Goal: Task Accomplishment & Management: Use online tool/utility

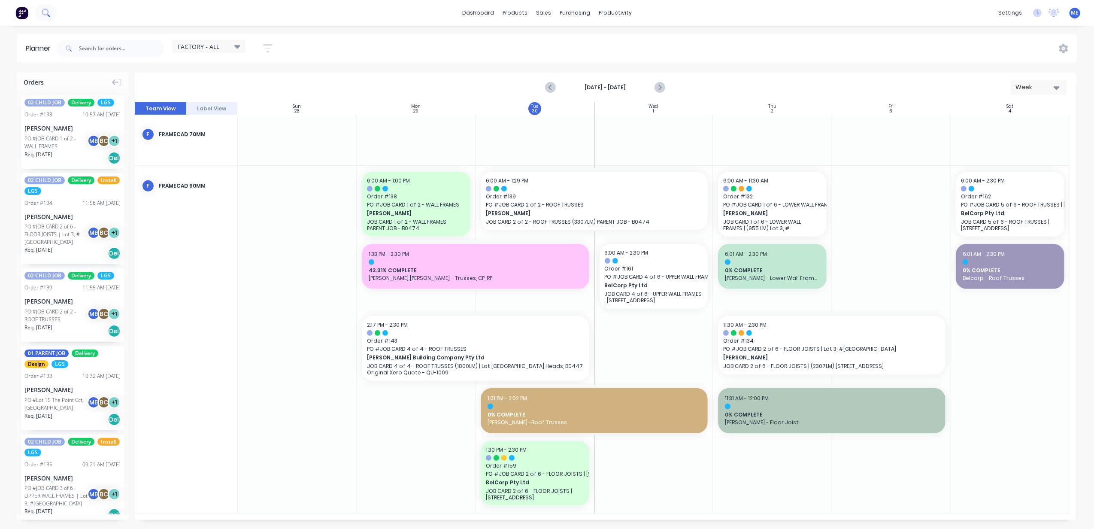
click at [48, 15] on icon at bounding box center [48, 15] width 3 height 3
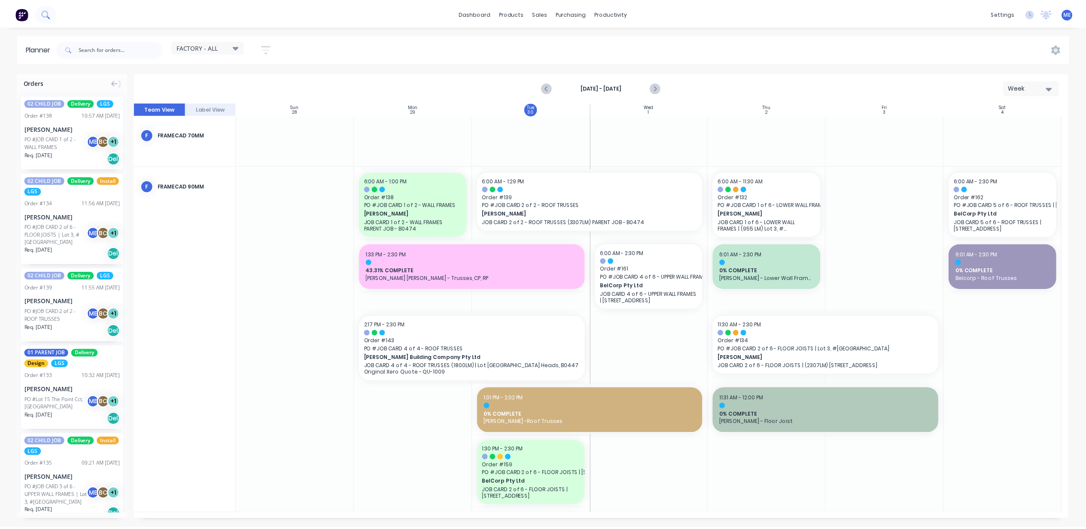
scroll to position [348, 0]
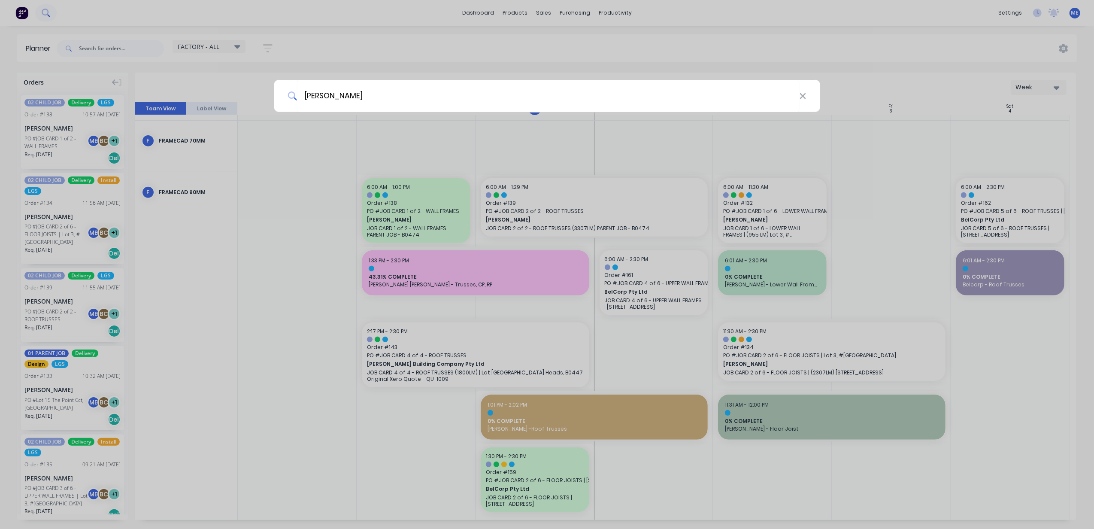
type input "[PERSON_NAME]"
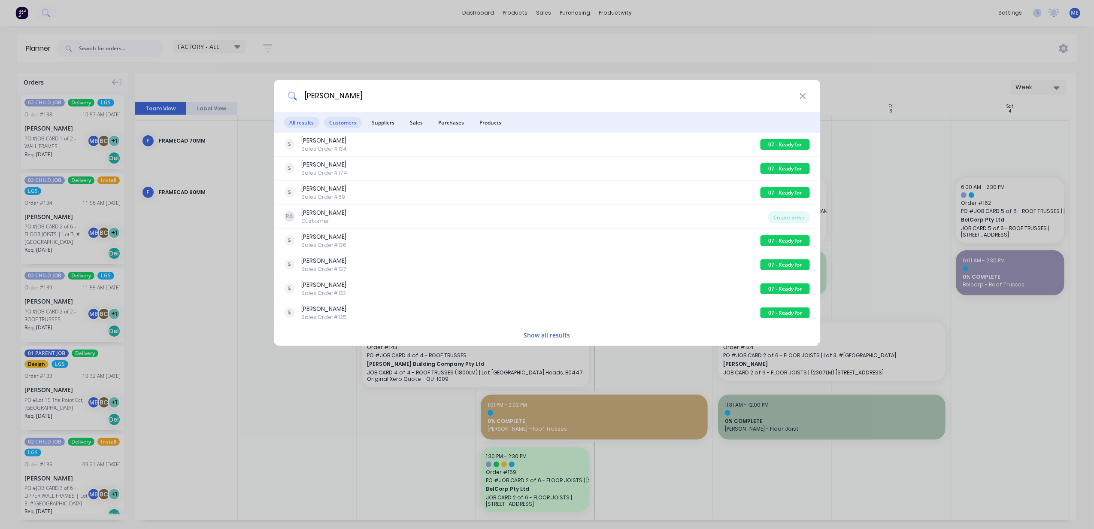
click at [347, 122] on span "Customers" at bounding box center [342, 122] width 37 height 11
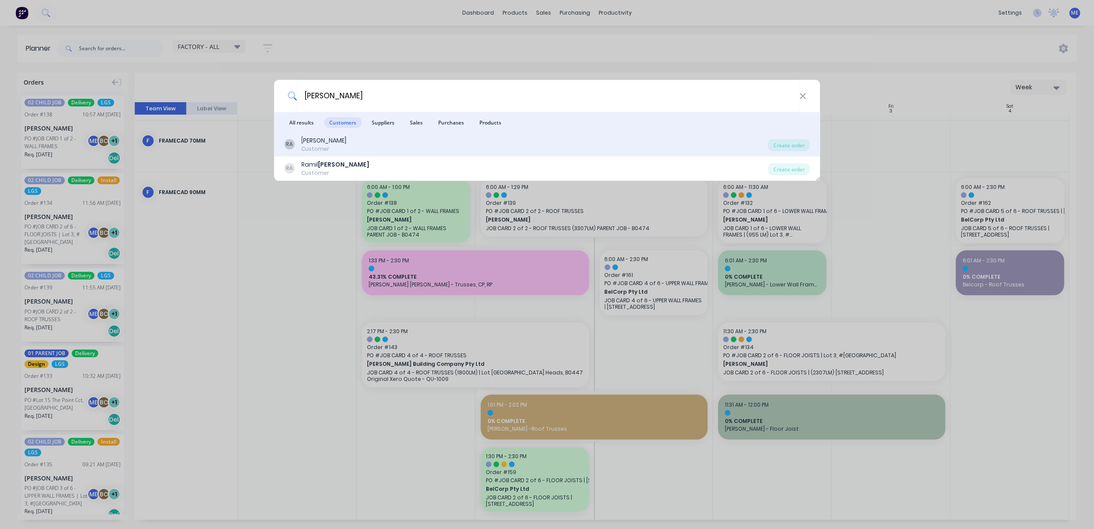
click at [322, 147] on div "Customer" at bounding box center [323, 149] width 45 height 8
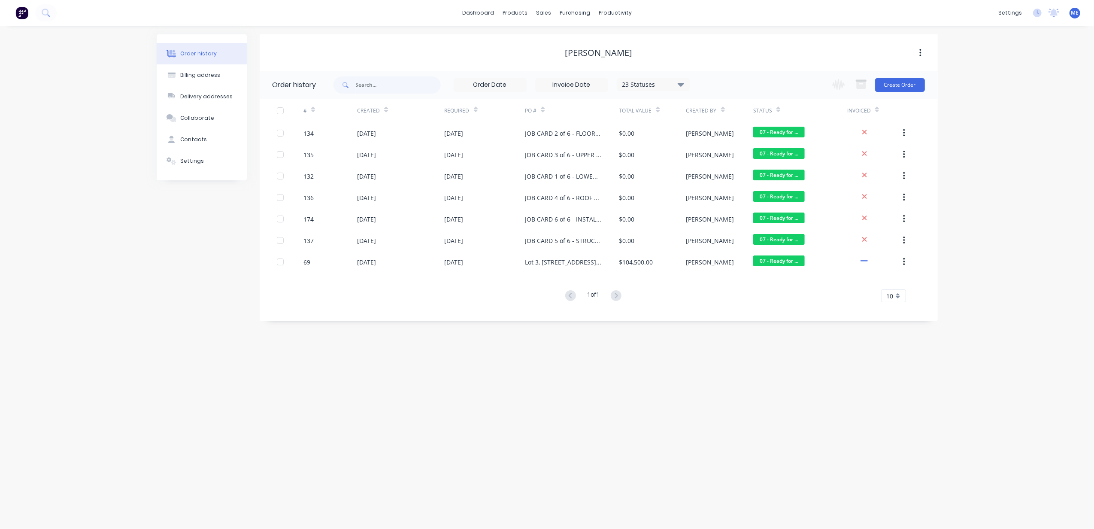
click at [202, 303] on div "Order history Billing address Delivery addresses Collaborate Contacts Settings" at bounding box center [202, 177] width 90 height 287
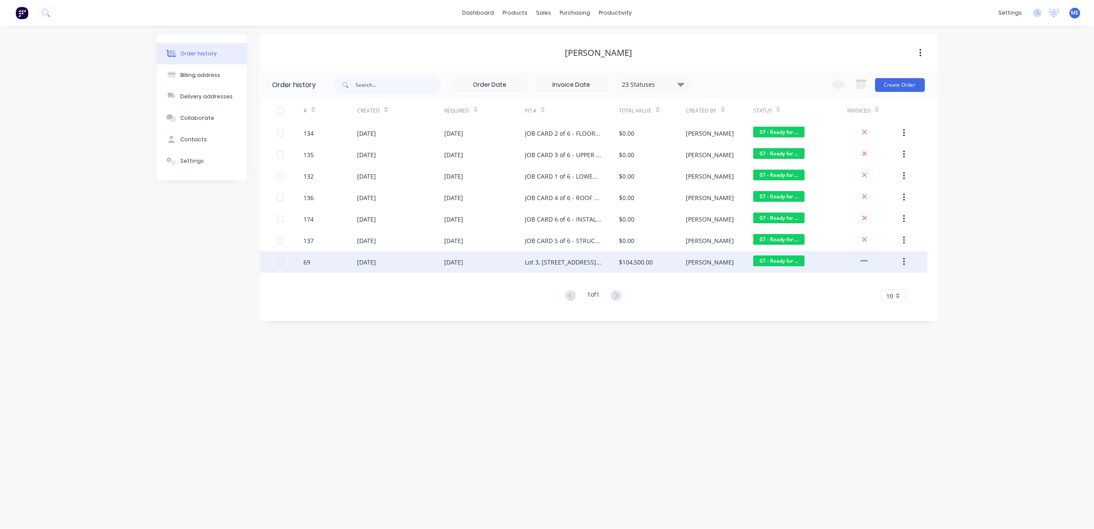
click at [538, 258] on div "Lot 3, [STREET_ADDRESS][PERSON_NAME] -- Steel Framing Solutions - Rev 4" at bounding box center [563, 262] width 77 height 9
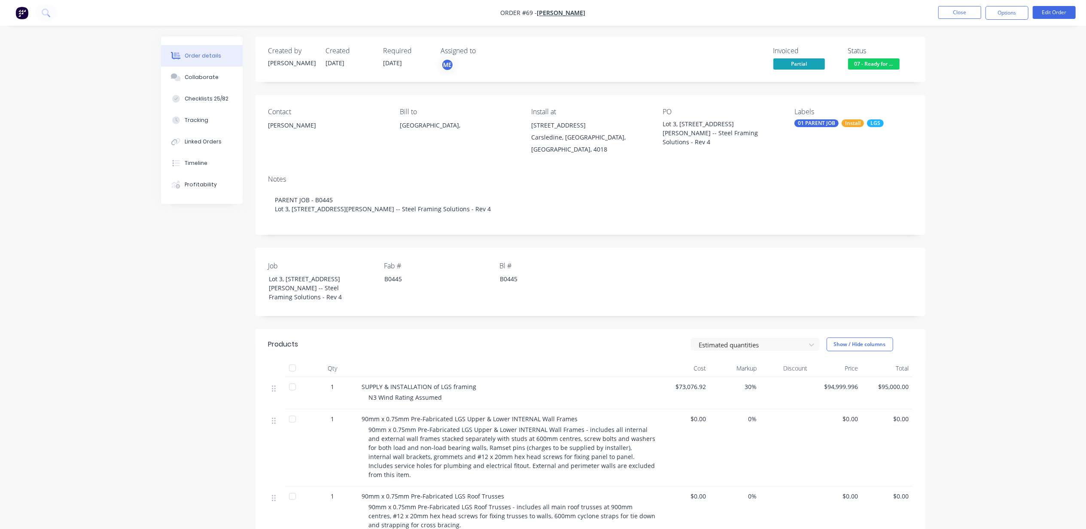
drag, startPoint x: 1051, startPoint y: 83, endPoint x: 1023, endPoint y: 50, distance: 44.1
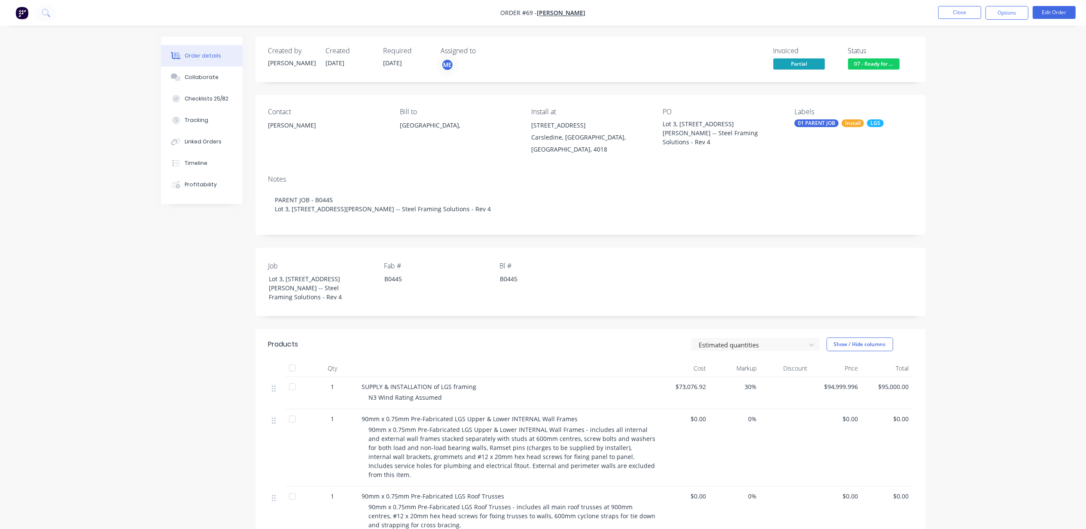
drag, startPoint x: 1007, startPoint y: 17, endPoint x: 1005, endPoint y: 21, distance: 4.5
click at [1006, 17] on button "Options" at bounding box center [1006, 13] width 43 height 14
click at [988, 70] on div "Partial Invoice" at bounding box center [981, 69] width 79 height 12
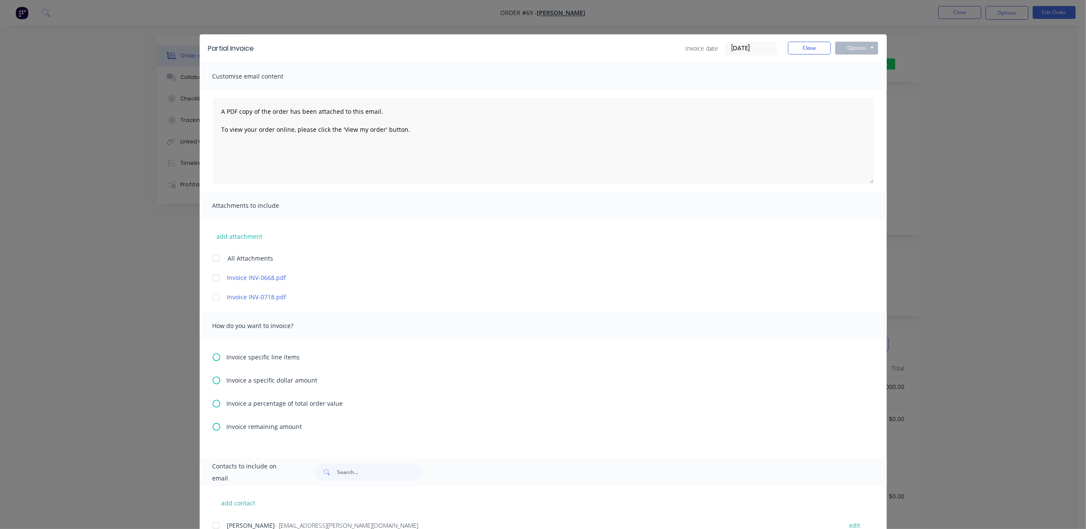
click at [273, 378] on span "Invoice a specific dollar amount" at bounding box center [272, 380] width 91 height 9
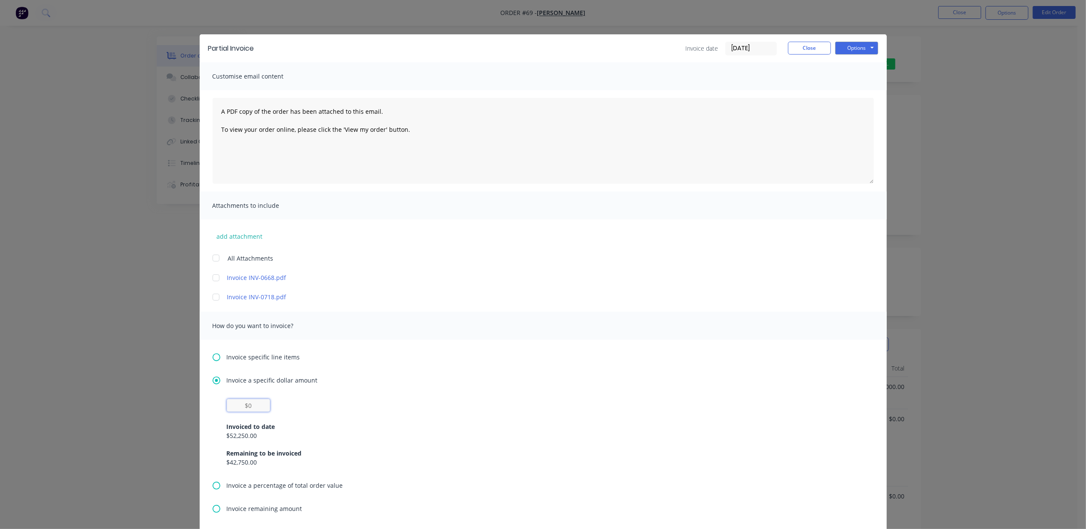
click at [253, 407] on input "text" at bounding box center [248, 405] width 43 height 13
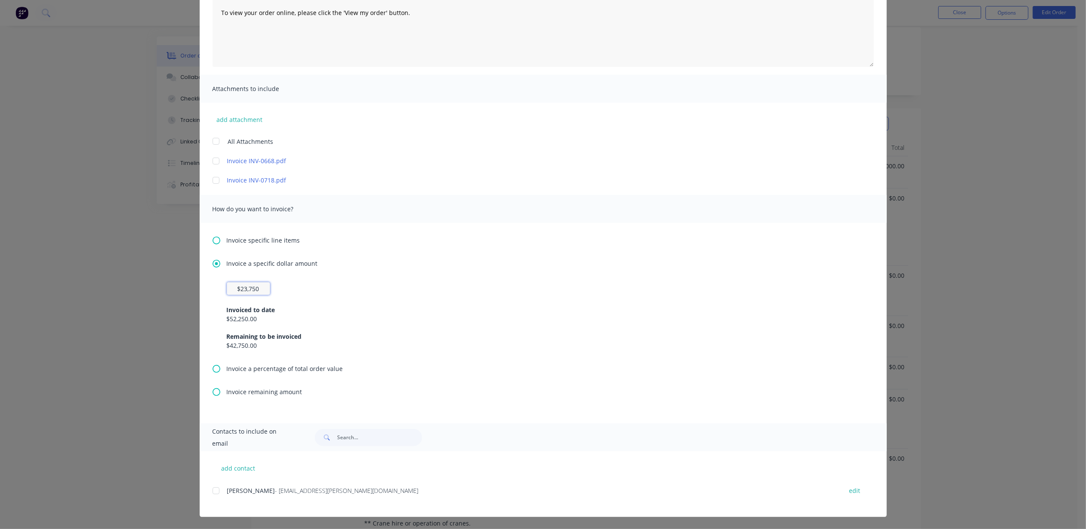
scroll to position [229, 0]
type input "$23,750"
click at [498, 342] on div "$42,750.00" at bounding box center [543, 345] width 633 height 9
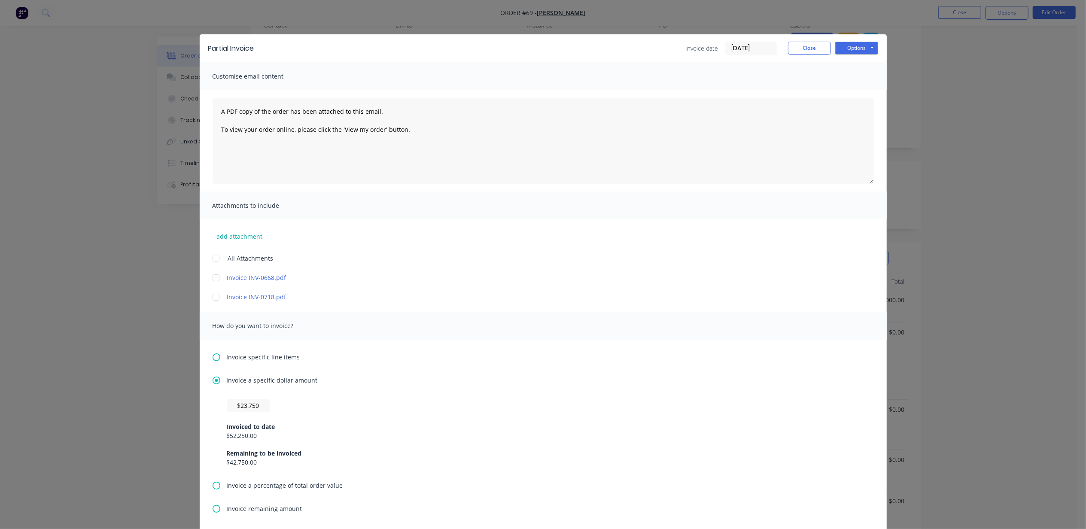
scroll to position [0, 0]
click at [856, 50] on button "Options" at bounding box center [856, 48] width 43 height 13
click at [862, 79] on button "Print" at bounding box center [862, 77] width 55 height 14
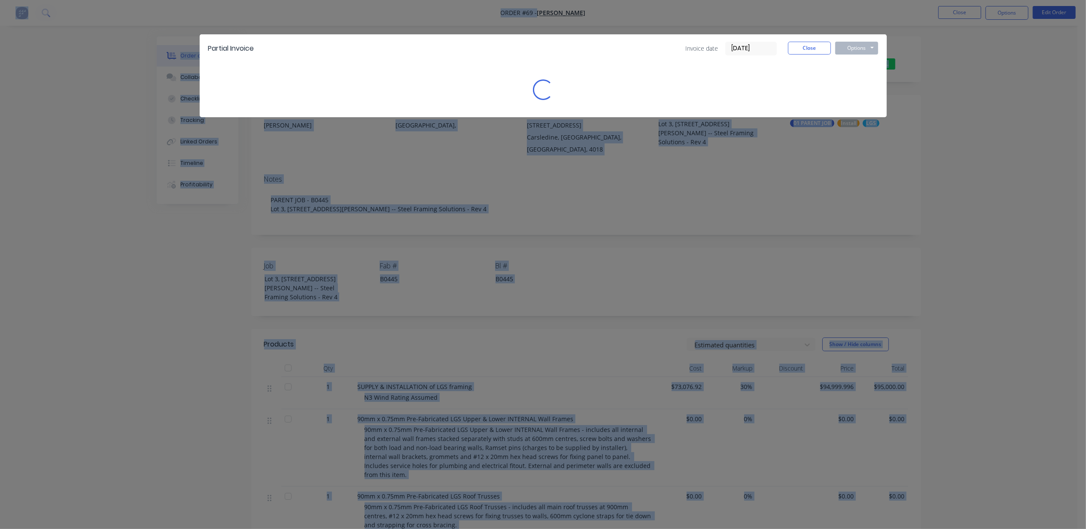
click at [862, 79] on div "Sending to your accounting package... Loading... This may take a few moments. P…" at bounding box center [543, 264] width 1086 height 529
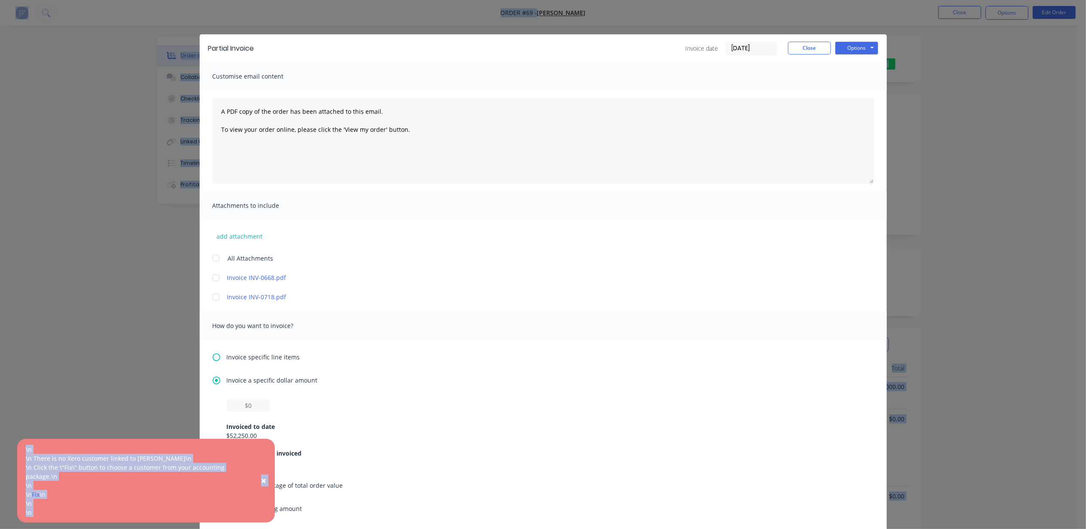
click at [264, 476] on span "×" at bounding box center [263, 480] width 5 height 12
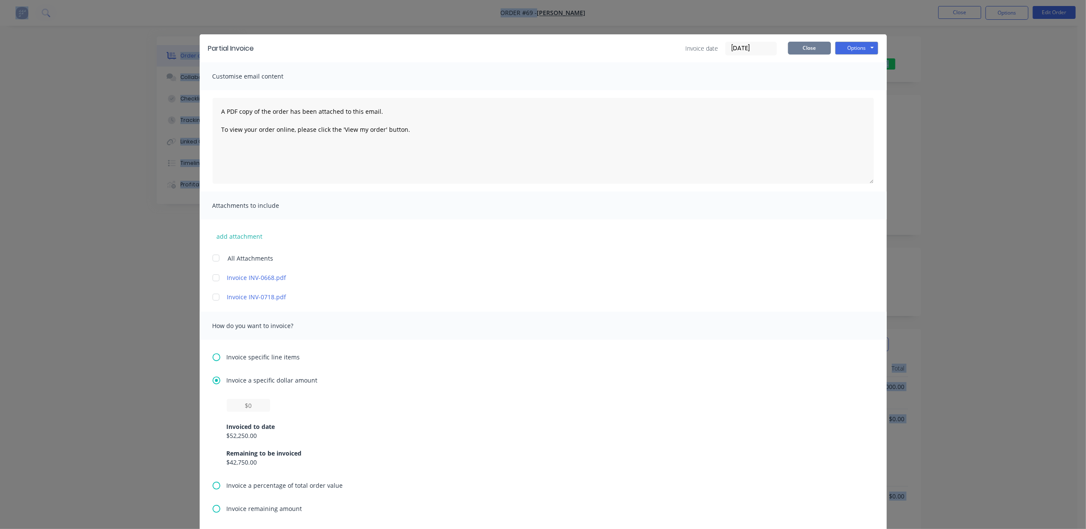
click at [813, 51] on button "Close" at bounding box center [809, 48] width 43 height 13
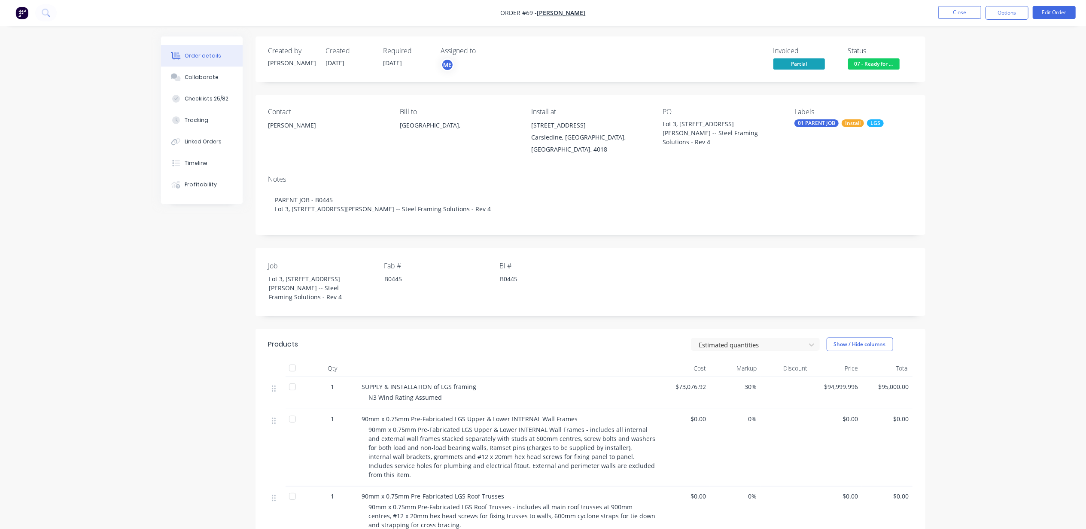
click at [562, 12] on span "[PERSON_NAME]" at bounding box center [561, 13] width 49 height 8
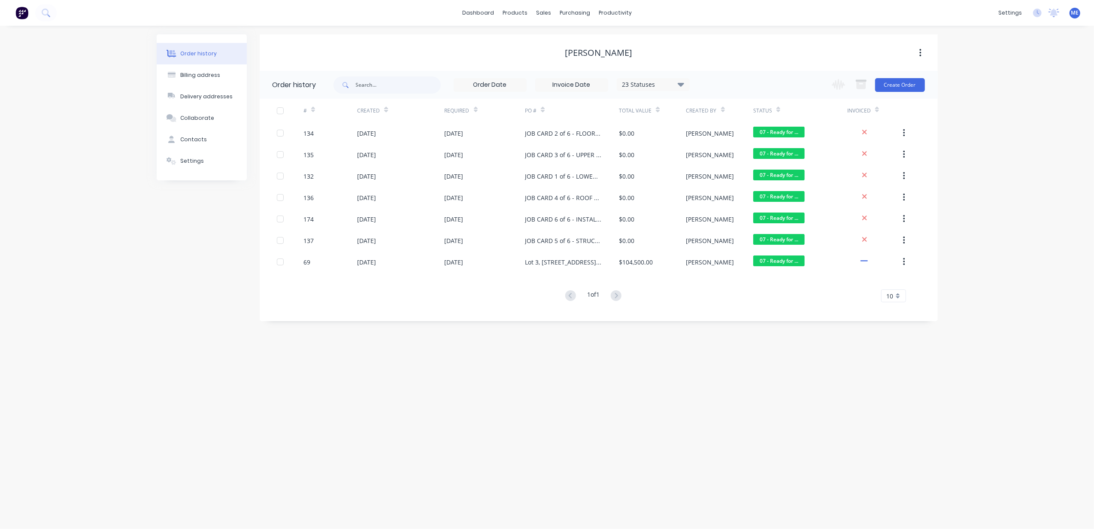
click at [107, 361] on div "Order history Billing address Delivery addresses Collaborate Contacts Settings …" at bounding box center [547, 277] width 1094 height 503
click at [185, 161] on div "Settings" at bounding box center [192, 161] width 24 height 8
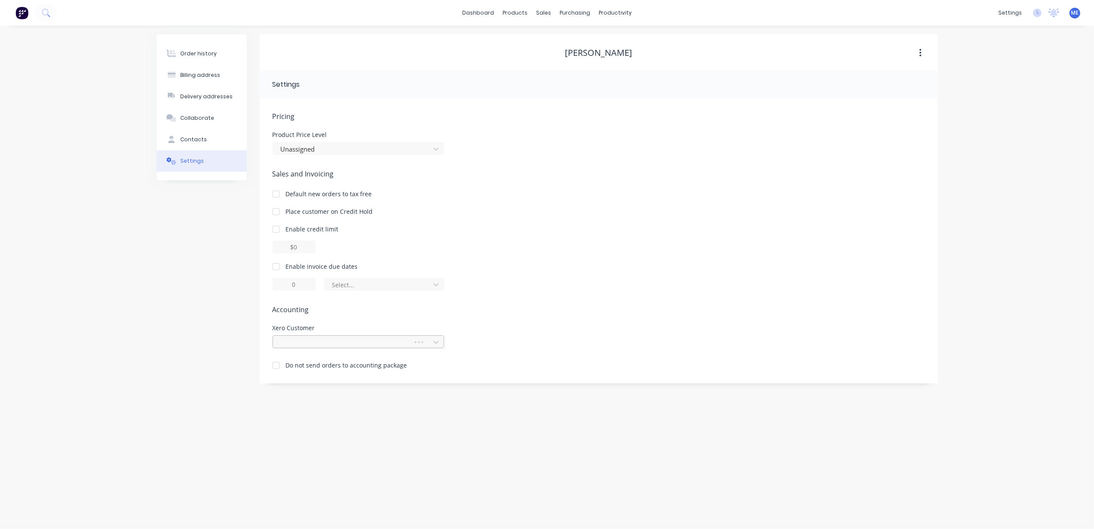
click at [312, 339] on div at bounding box center [344, 342] width 129 height 11
type input "ramil"
click at [306, 359] on div "[PERSON_NAME]" at bounding box center [359, 361] width 172 height 16
click at [1014, 120] on div "Order history Billing address Delivery addresses Collaborate Contacts Settings …" at bounding box center [547, 277] width 1094 height 503
click at [205, 51] on div "Order history" at bounding box center [198, 54] width 36 height 8
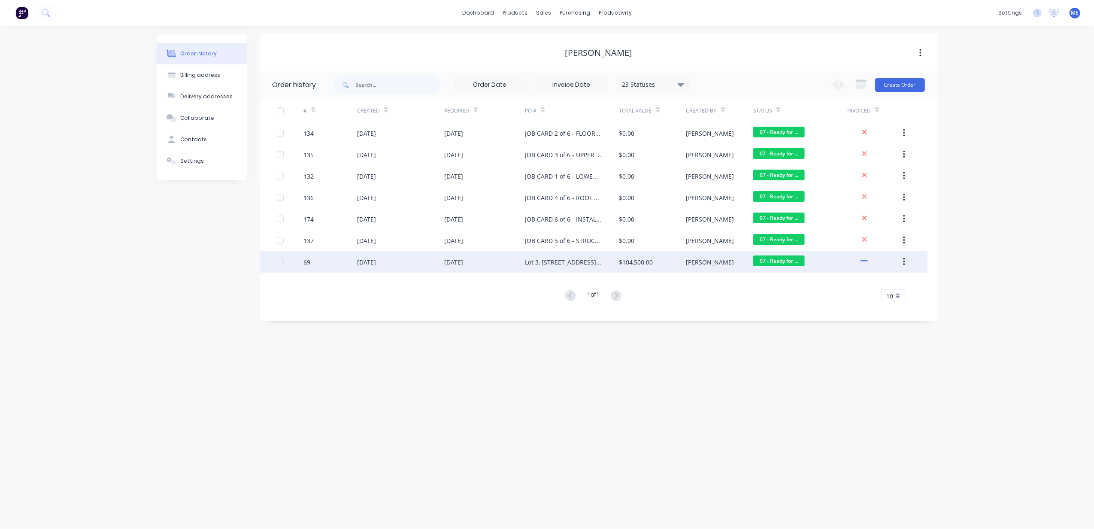
click at [376, 263] on div "[DATE]" at bounding box center [366, 262] width 19 height 9
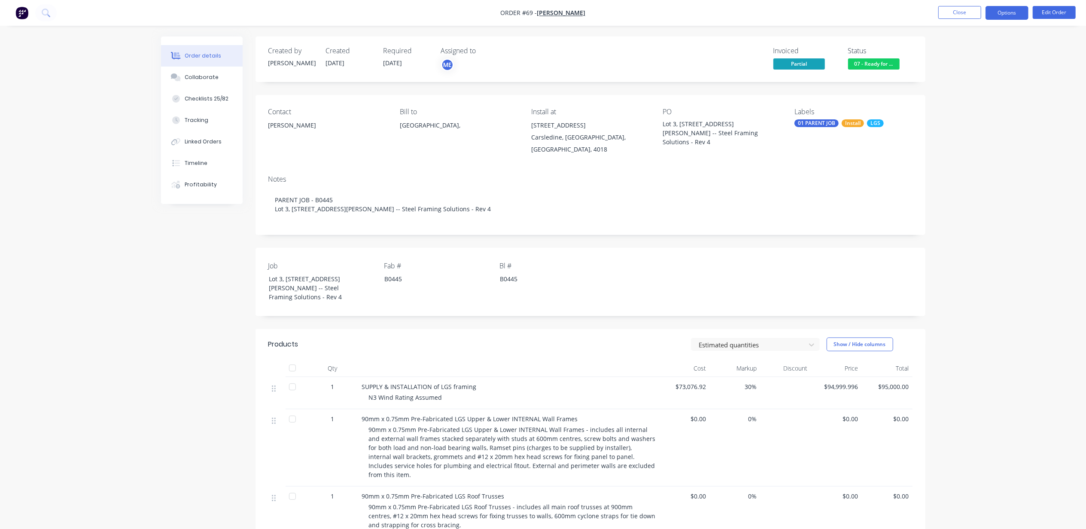
click at [1019, 9] on button "Options" at bounding box center [1006, 13] width 43 height 14
click at [990, 64] on div "Partial Invoice" at bounding box center [981, 69] width 79 height 12
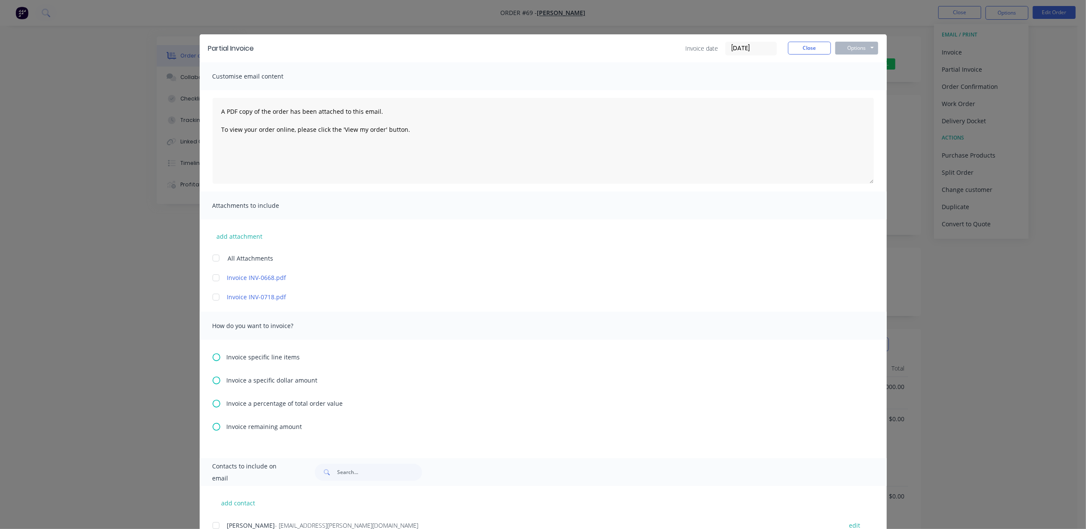
click at [263, 380] on span "Invoice a specific dollar amount" at bounding box center [272, 380] width 91 height 9
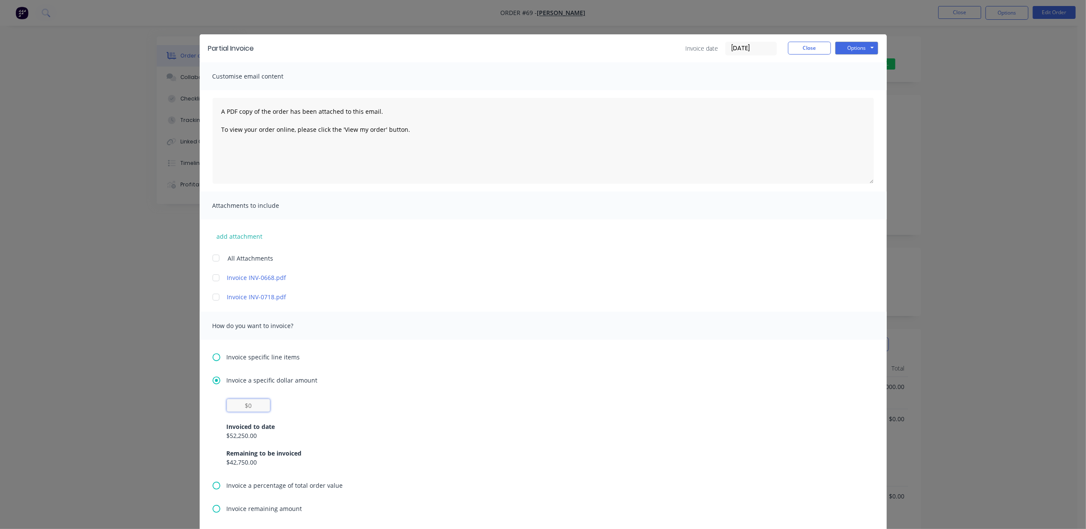
drag, startPoint x: 262, startPoint y: 409, endPoint x: 208, endPoint y: 410, distance: 53.7
click at [219, 410] on div "Invoiced to date $52,250.00 Remaining to be invoiced $42,750.00" at bounding box center [543, 440] width 661 height 82
type input "$23,750"
click at [850, 46] on button "Options" at bounding box center [856, 48] width 43 height 13
click at [856, 76] on button "Print" at bounding box center [862, 77] width 55 height 14
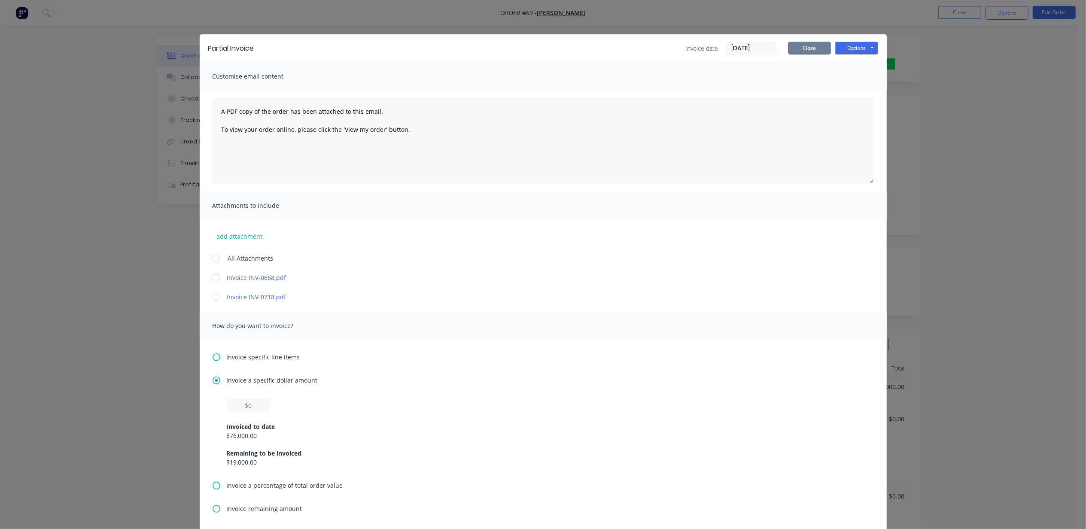
click at [804, 47] on button "Close" at bounding box center [809, 48] width 43 height 13
